Goal: Communication & Community: Answer question/provide support

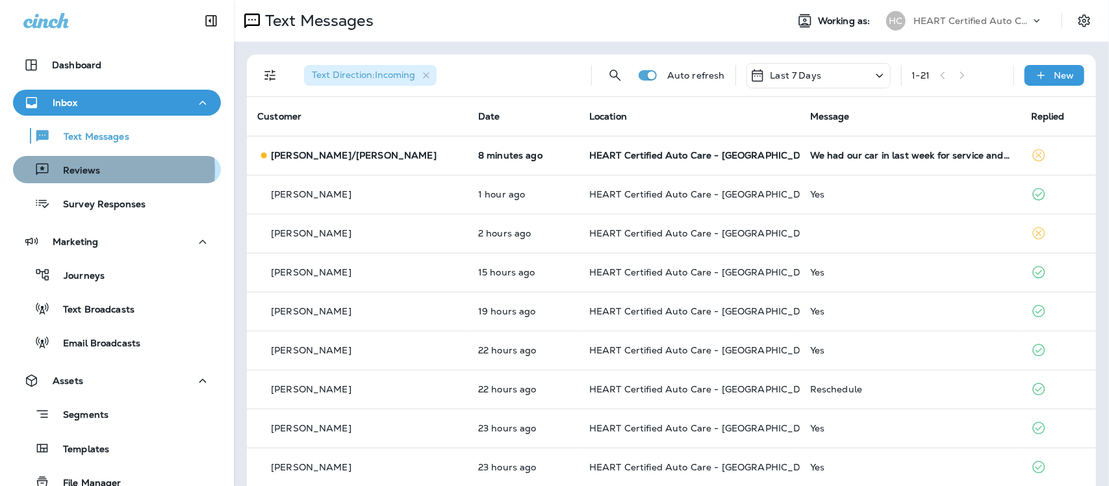
click at [99, 170] on div "Reviews" at bounding box center [116, 169] width 197 height 19
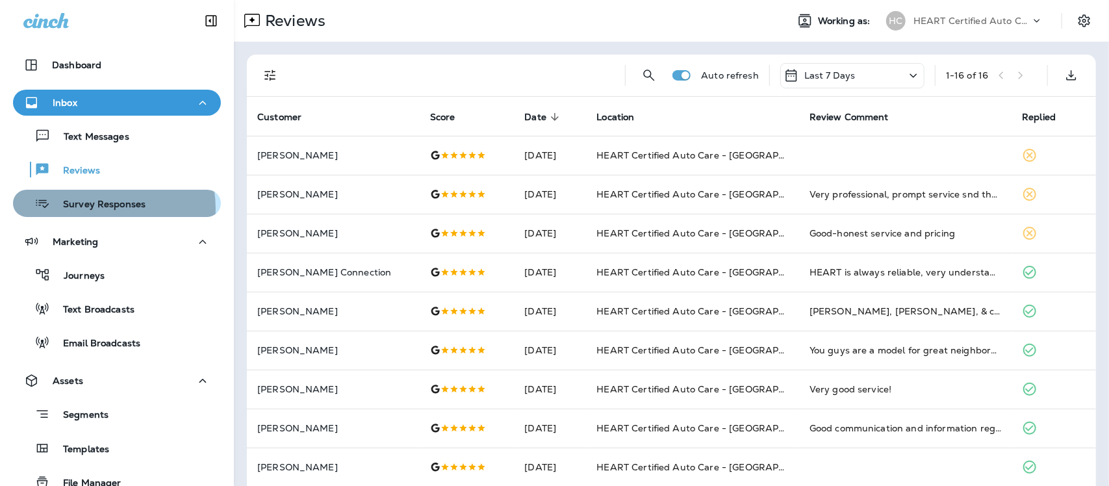
click at [99, 209] on p "Survey Responses" at bounding box center [97, 205] width 95 height 12
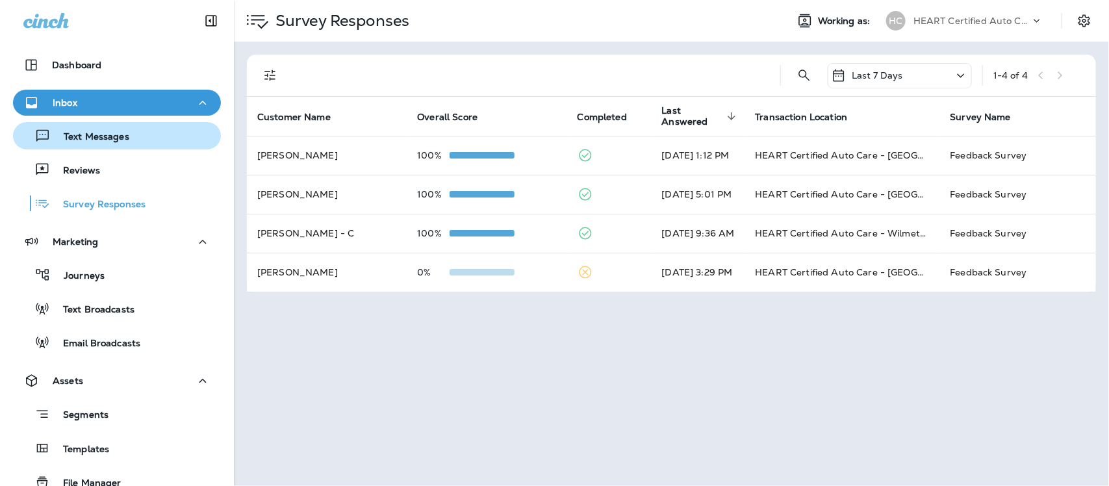
click at [111, 138] on p "Text Messages" at bounding box center [90, 137] width 79 height 12
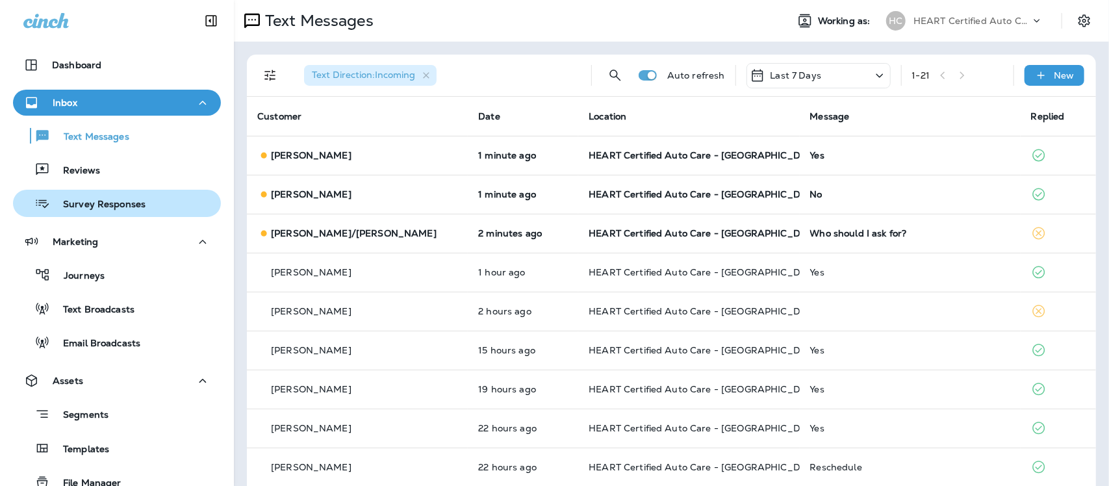
click at [121, 199] on p "Survey Responses" at bounding box center [97, 205] width 95 height 12
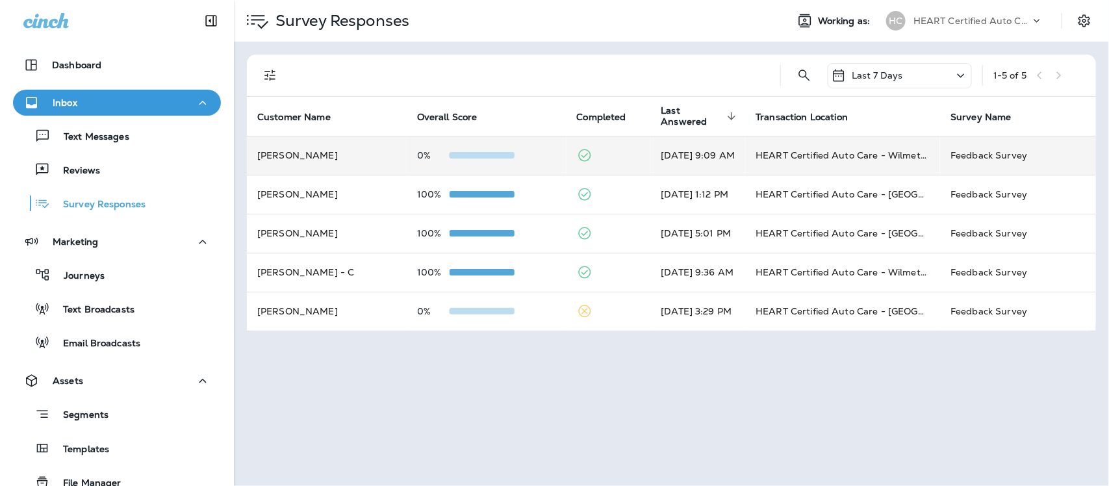
click at [817, 157] on td "HEART Certified Auto Care - Wilmette" at bounding box center [842, 155] width 195 height 39
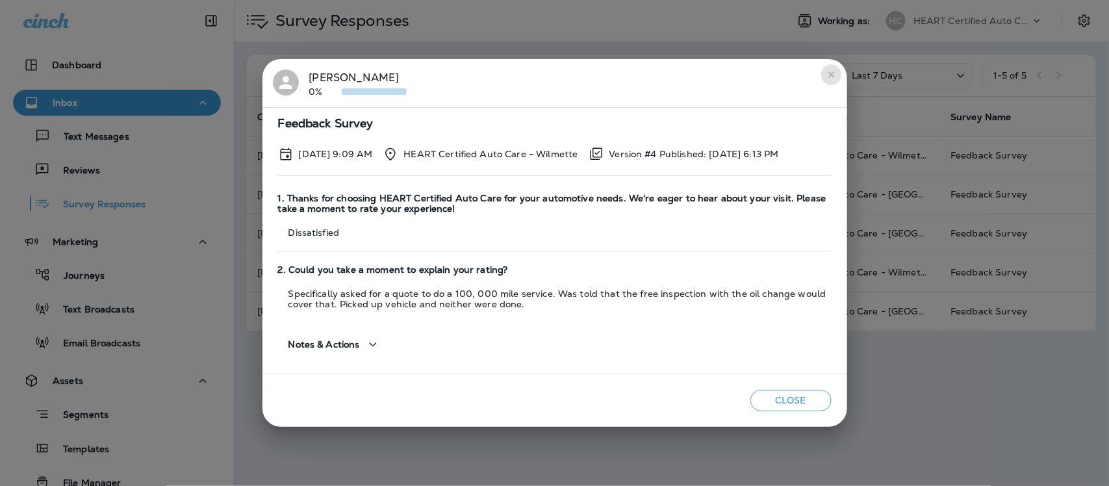
click at [832, 73] on icon "close" at bounding box center [831, 74] width 6 height 6
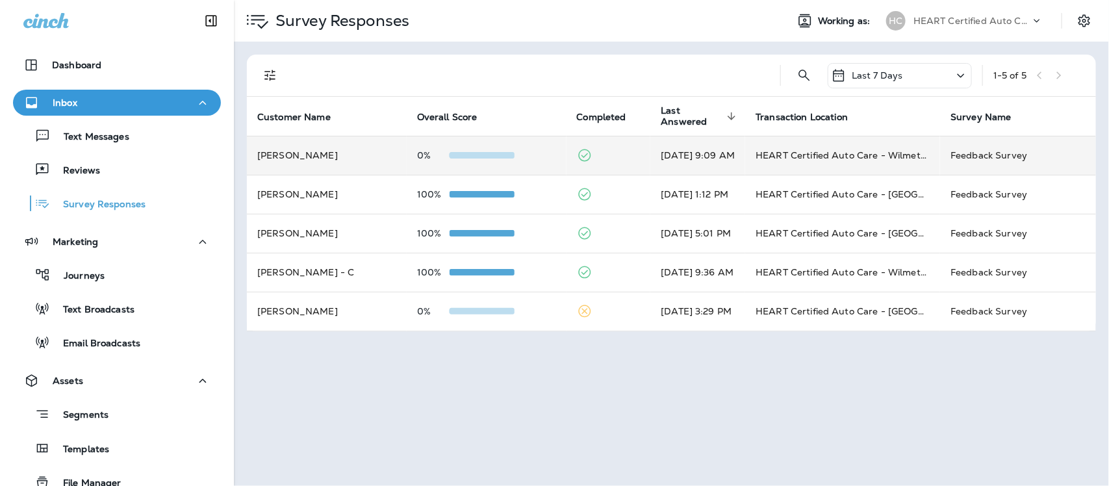
click at [657, 151] on td "[DATE] 9:09 AM" at bounding box center [697, 155] width 95 height 39
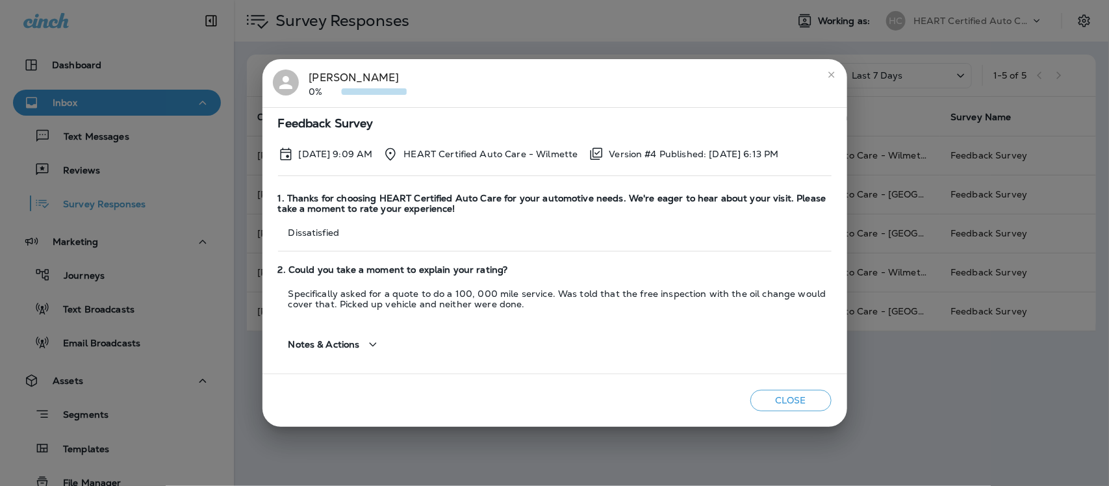
click at [830, 70] on icon "close" at bounding box center [831, 75] width 10 height 10
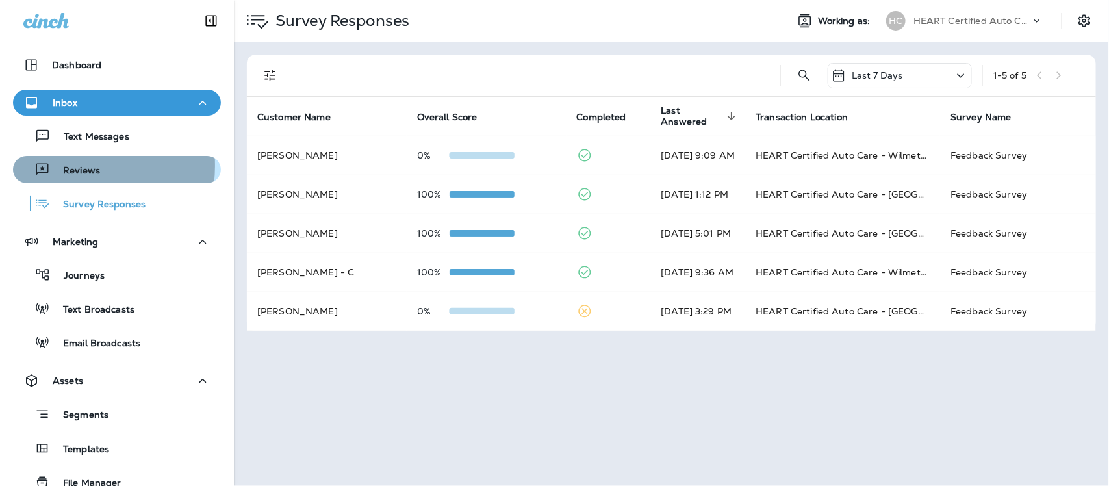
click at [62, 166] on p "Reviews" at bounding box center [75, 171] width 50 height 12
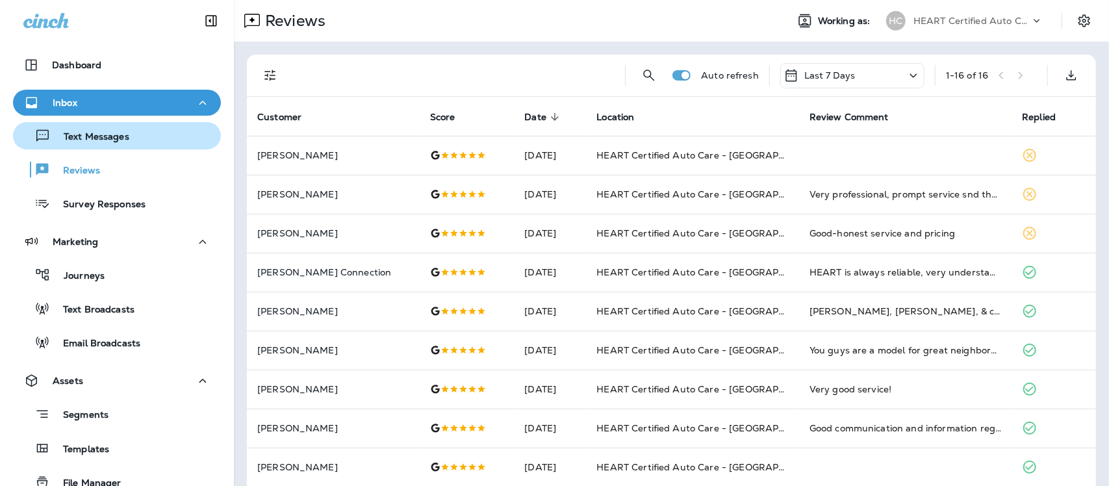
click at [96, 138] on p "Text Messages" at bounding box center [90, 137] width 79 height 12
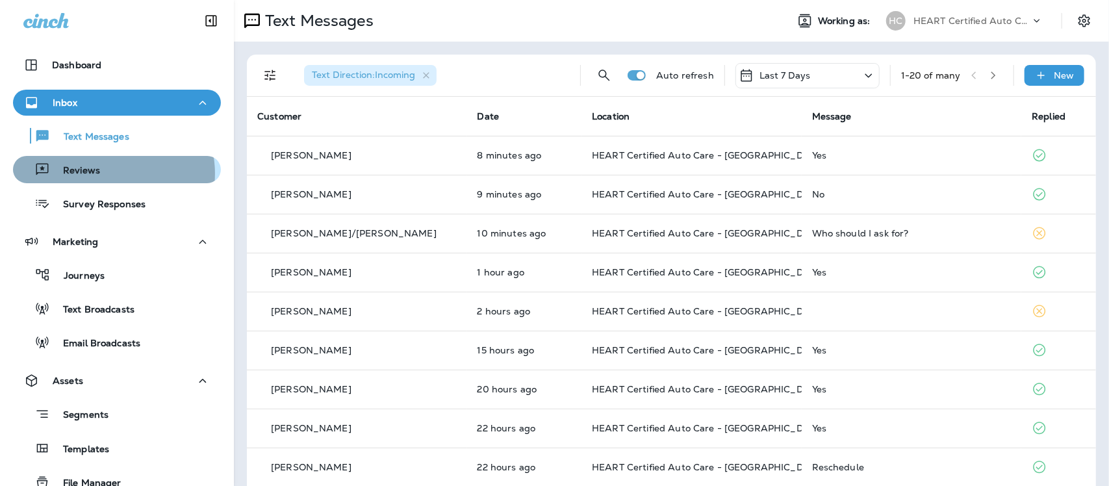
click at [112, 173] on div "Reviews" at bounding box center [116, 169] width 197 height 19
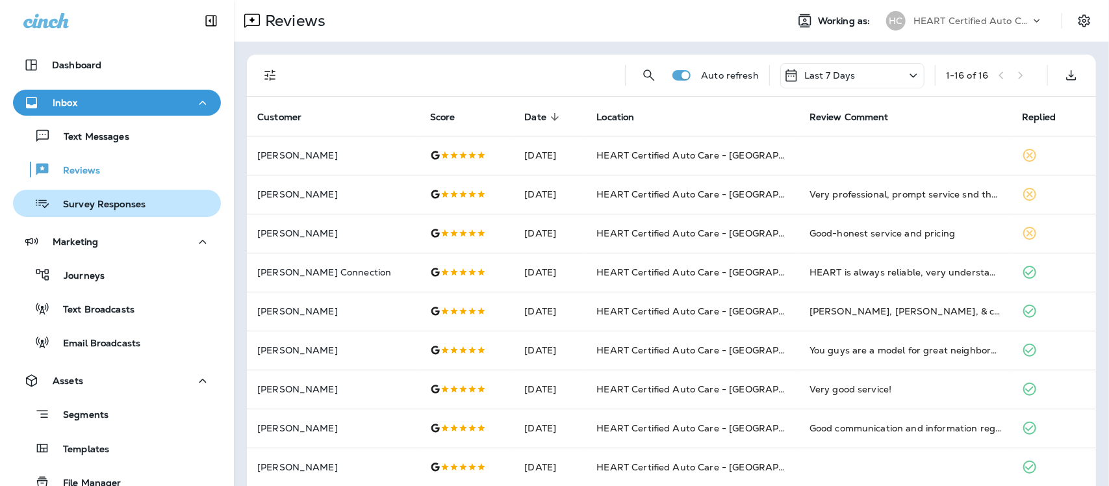
click at [111, 203] on p "Survey Responses" at bounding box center [97, 205] width 95 height 12
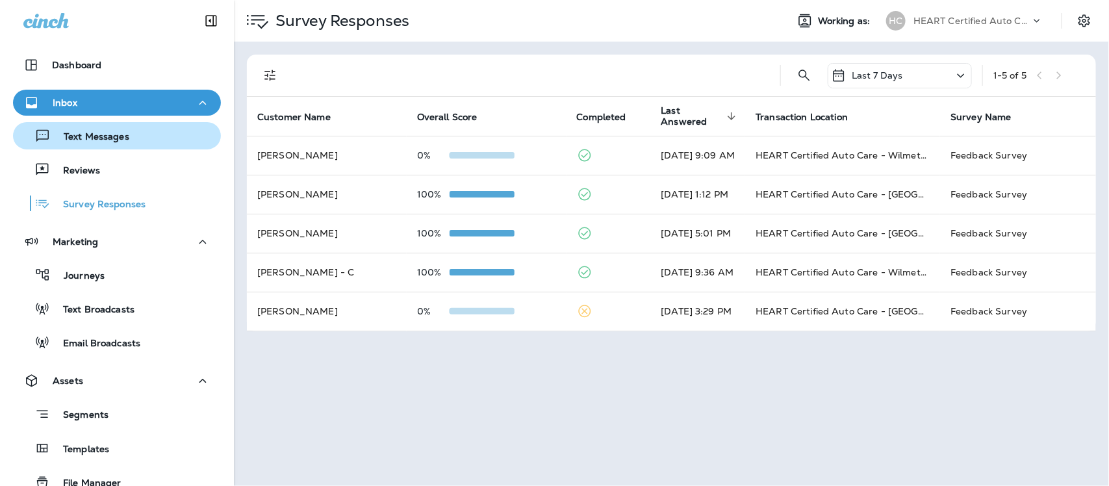
click at [103, 134] on p "Text Messages" at bounding box center [90, 137] width 79 height 12
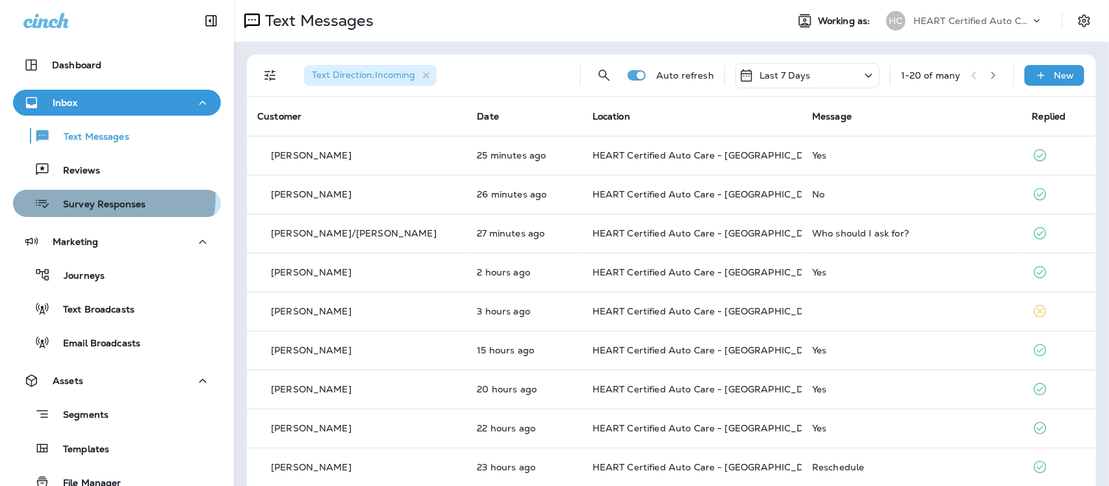
click at [108, 197] on div "Survey Responses" at bounding box center [81, 203] width 127 height 19
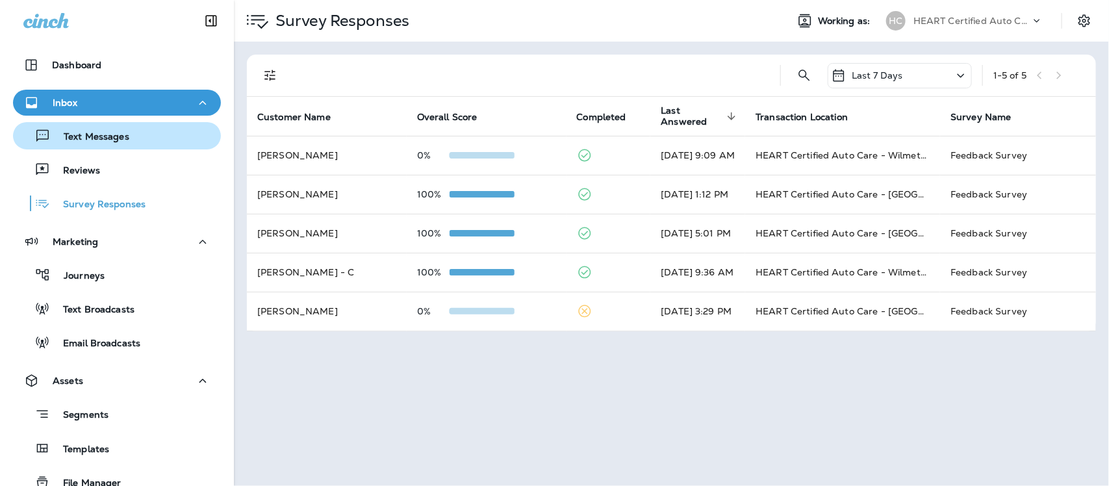
click at [99, 133] on p "Text Messages" at bounding box center [90, 137] width 79 height 12
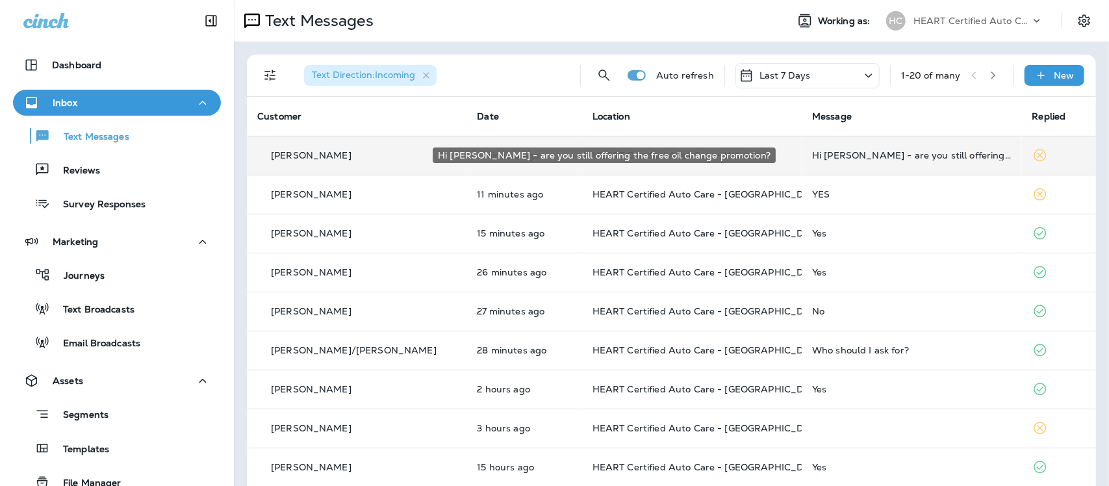
click at [950, 150] on div "Hi [PERSON_NAME] - are you still offering the free oil change promotion?" at bounding box center [911, 155] width 199 height 10
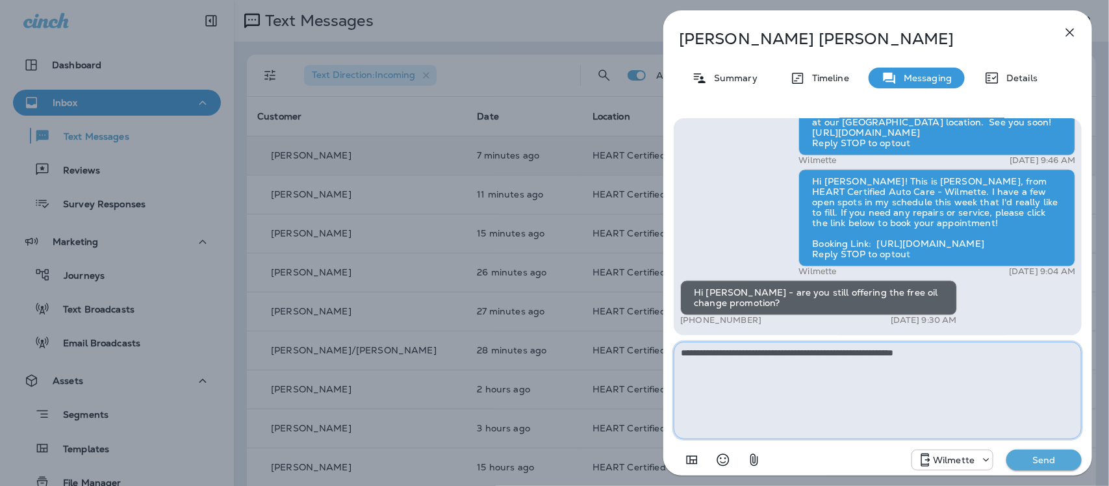
type textarea "**********"
click at [1053, 465] on p "Send" at bounding box center [1044, 460] width 55 height 12
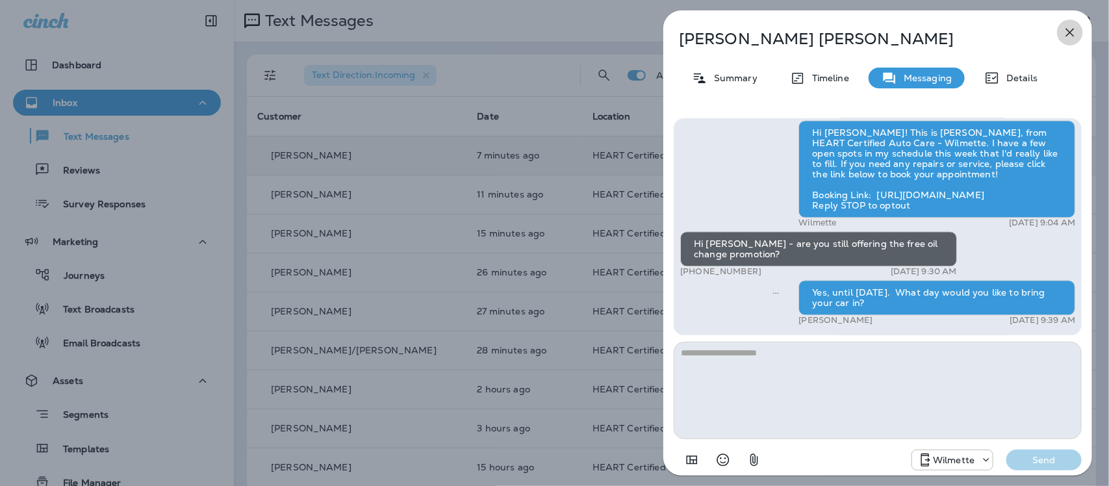
click at [1067, 31] on icon "button" at bounding box center [1070, 33] width 16 height 16
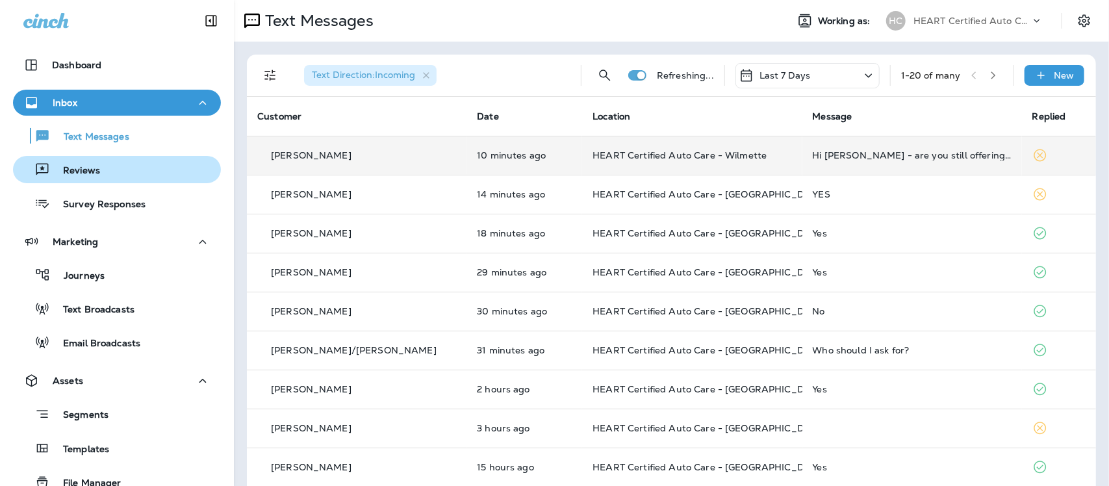
click at [81, 169] on p "Reviews" at bounding box center [75, 171] width 50 height 12
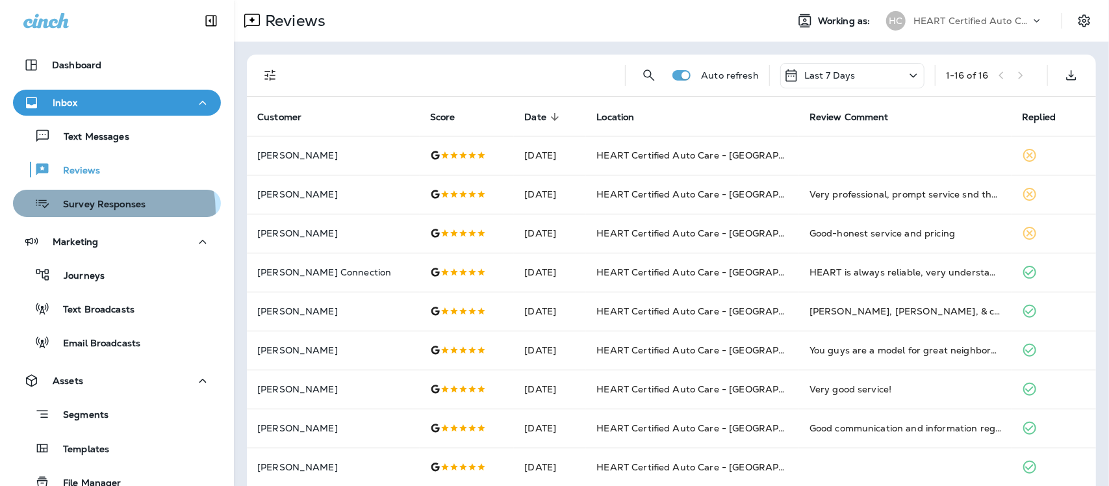
click at [89, 212] on div "Survey Responses" at bounding box center [81, 203] width 127 height 19
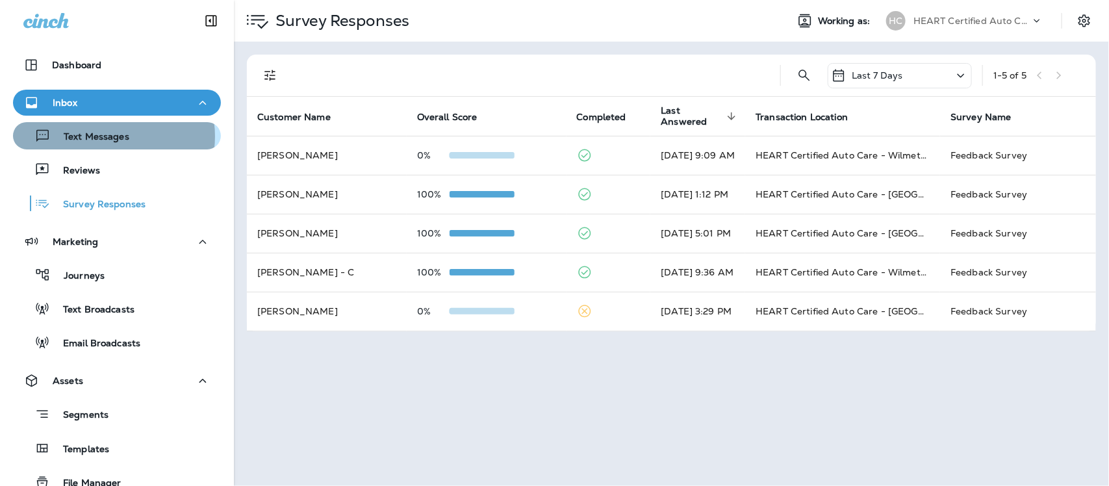
click at [108, 136] on p "Text Messages" at bounding box center [90, 137] width 79 height 12
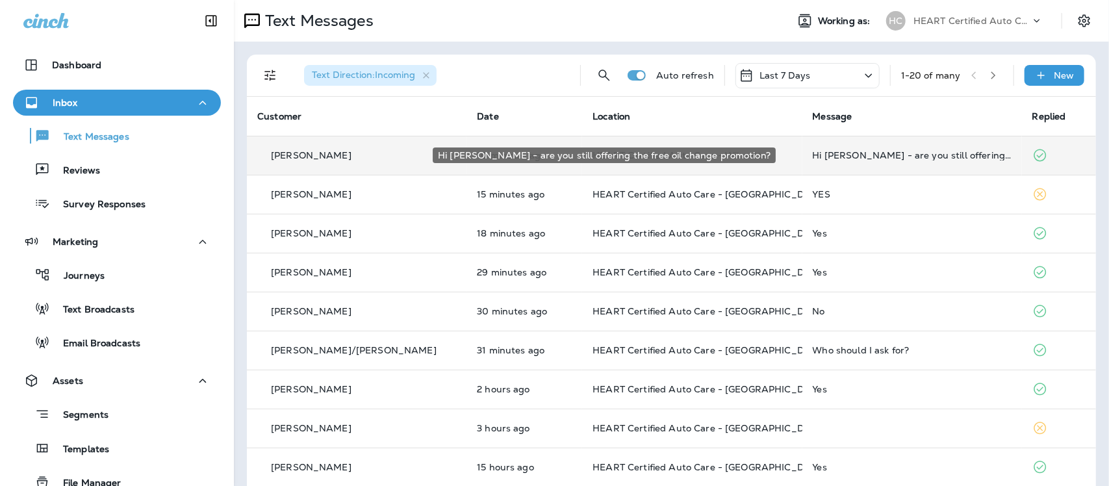
click at [906, 154] on div "Hi [PERSON_NAME] - are you still offering the free oil change promotion?" at bounding box center [912, 155] width 199 height 10
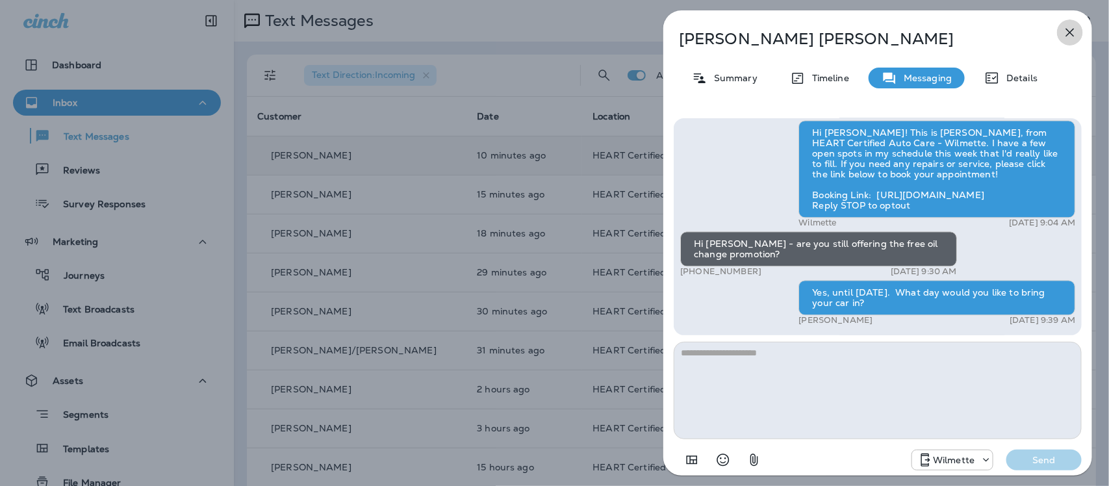
click at [1073, 34] on icon "button" at bounding box center [1070, 33] width 16 height 16
